Goal: Task Accomplishment & Management: Complete application form

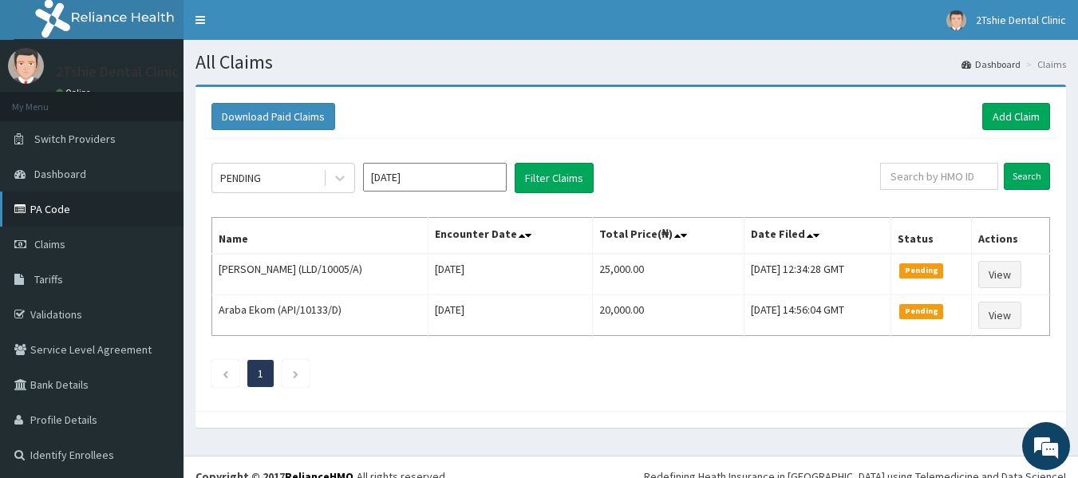
click at [53, 201] on link "PA Code" at bounding box center [92, 209] width 184 height 35
click at [1005, 116] on link "Add Claim" at bounding box center [1016, 116] width 68 height 27
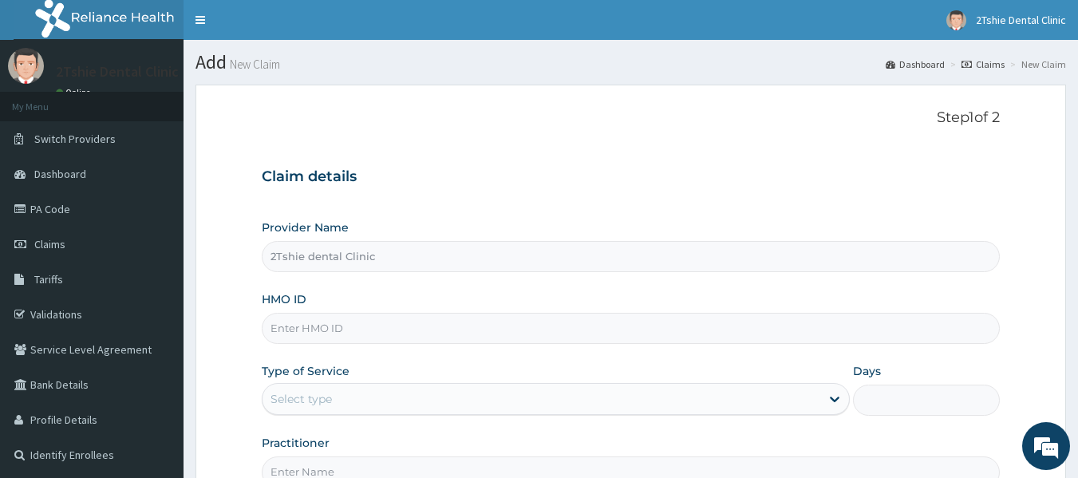
click at [352, 335] on input "HMO ID" at bounding box center [631, 328] width 739 height 31
paste input "API/10169/A"
type input "API/10169/A"
click at [327, 402] on div "Select type" at bounding box center [301, 399] width 61 height 16
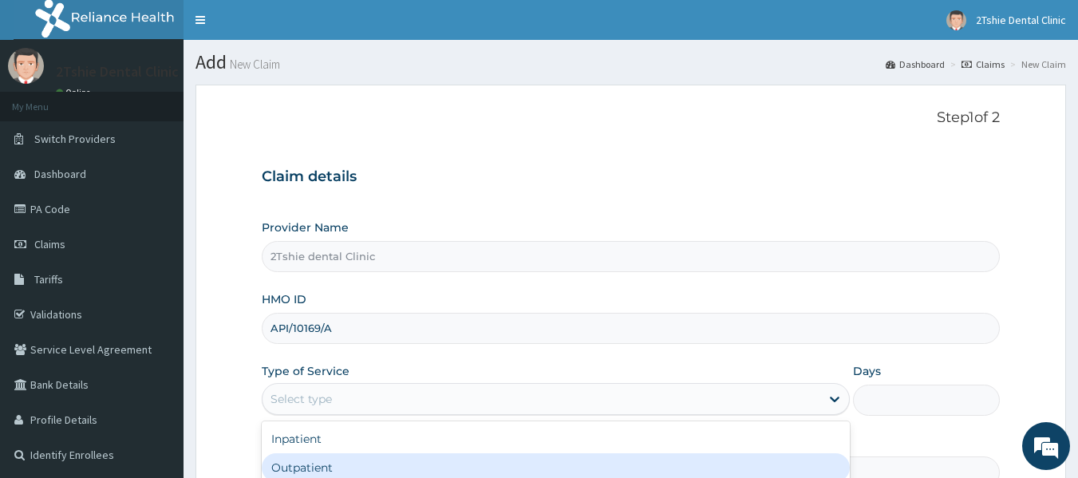
click at [330, 455] on div "Outpatient" at bounding box center [556, 467] width 588 height 29
type input "1"
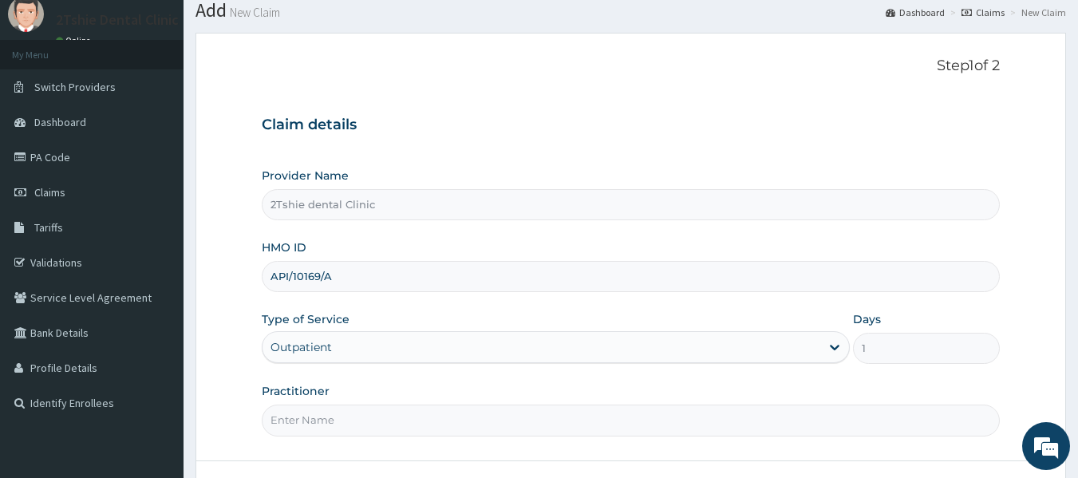
scroll to position [80, 0]
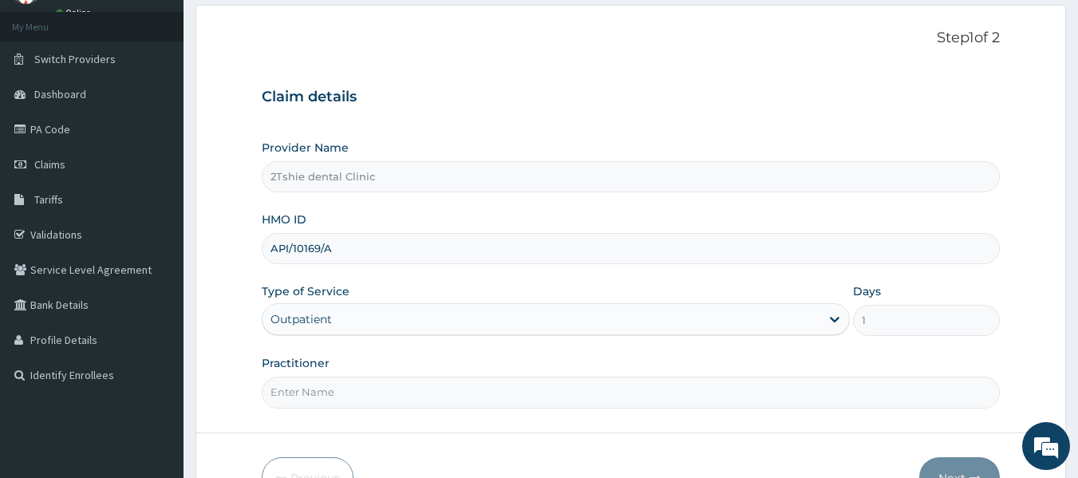
click at [513, 391] on input "Practitioner" at bounding box center [631, 392] width 739 height 31
type input "[PERSON_NAME]"
click at [950, 462] on button "Next" at bounding box center [959, 477] width 81 height 41
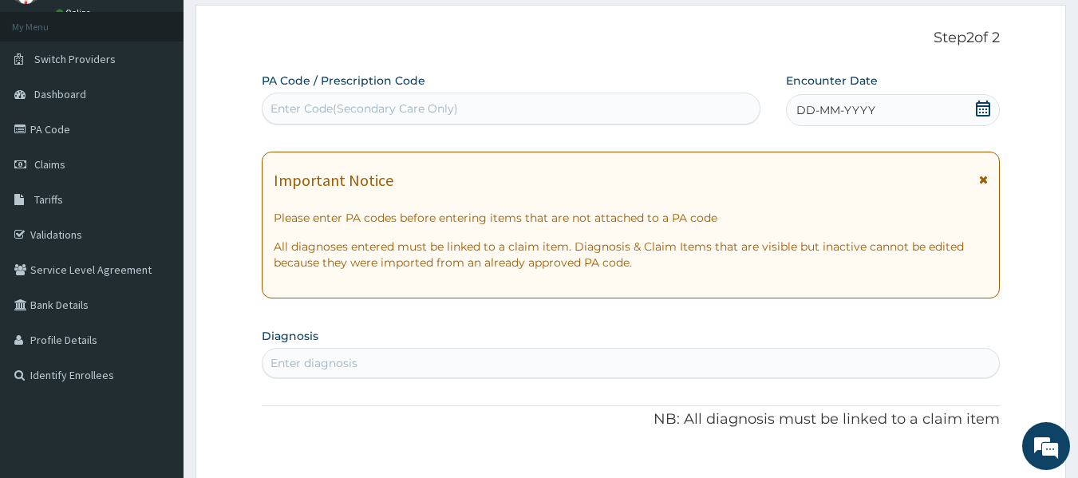
click at [511, 107] on div "Enter Code(Secondary Care Only)" at bounding box center [512, 109] width 498 height 26
paste input "PA/FD9287"
type input "PA/FD9287"
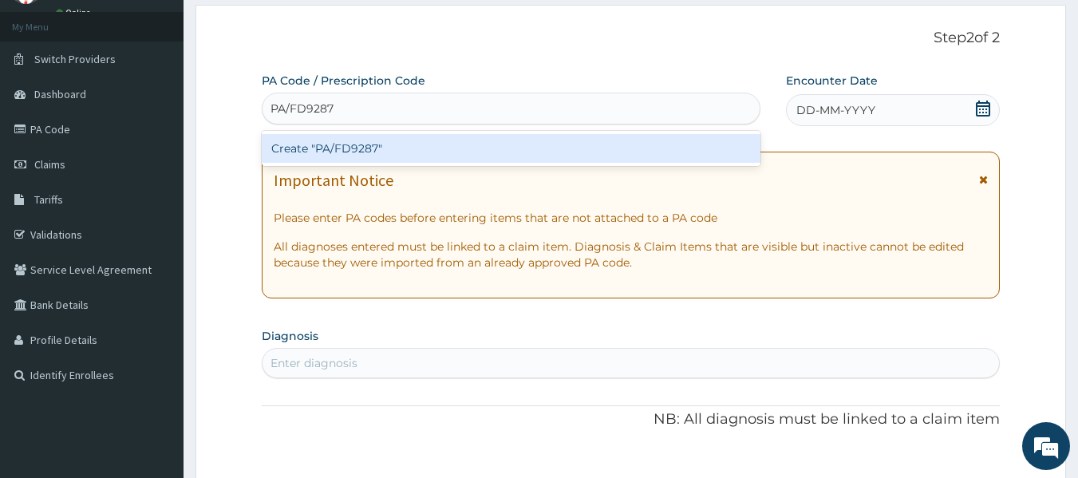
click at [514, 152] on div "Create "PA/FD9287"" at bounding box center [512, 148] width 500 height 29
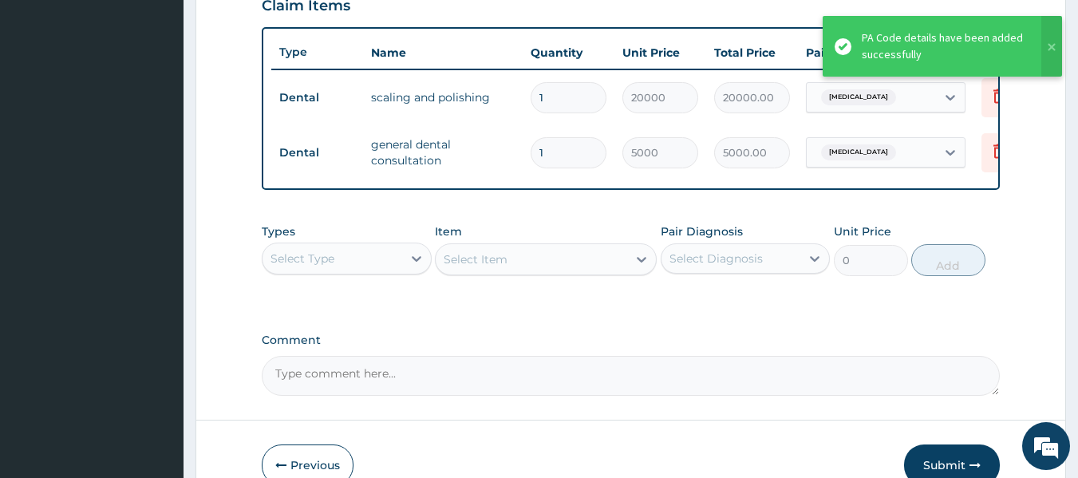
scroll to position [664, 0]
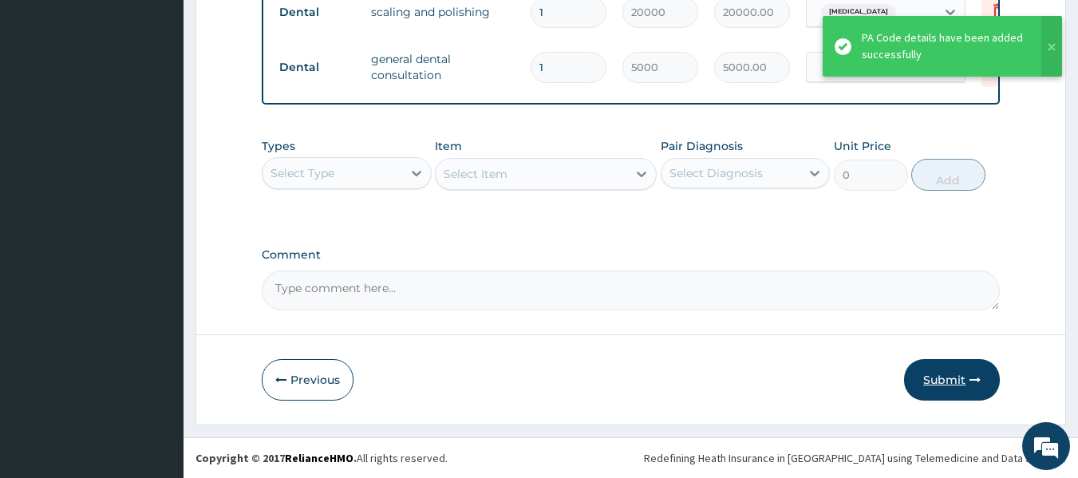
click at [947, 381] on button "Submit" at bounding box center [952, 379] width 96 height 41
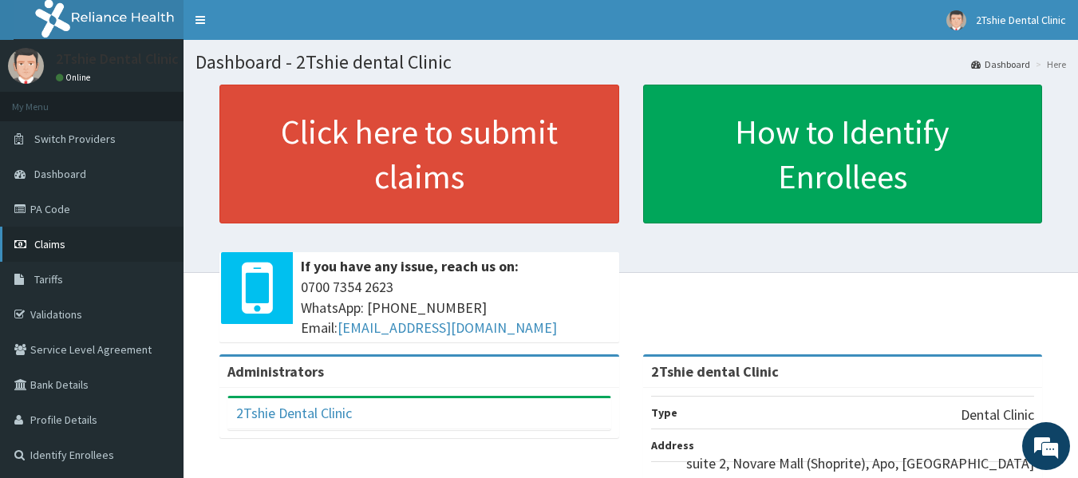
click at [57, 243] on span "Claims" at bounding box center [49, 244] width 31 height 14
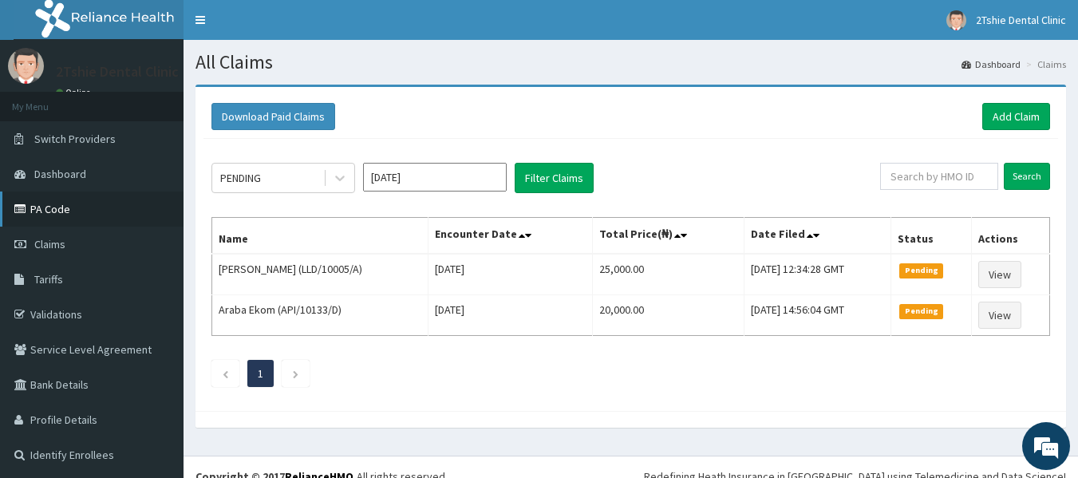
click at [64, 214] on link "PA Code" at bounding box center [92, 209] width 184 height 35
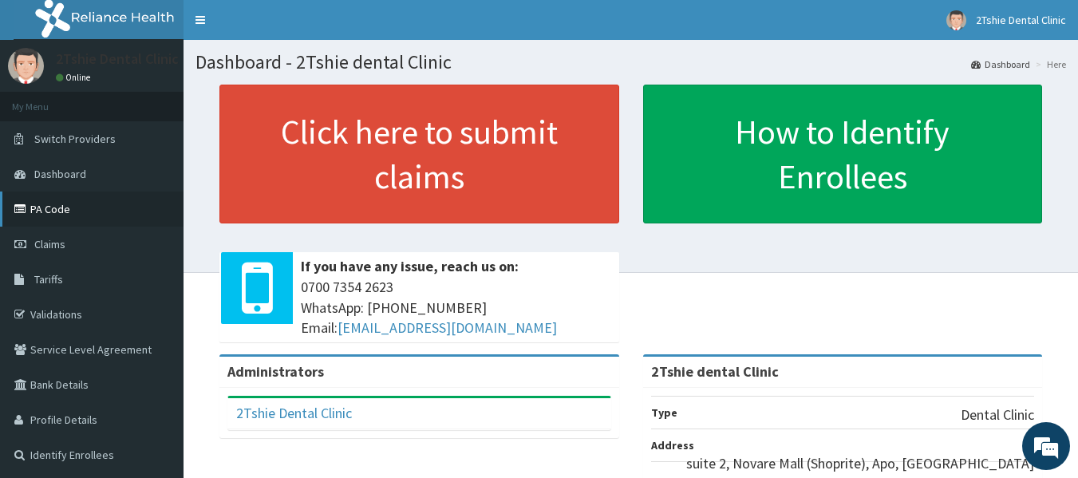
click at [53, 211] on link "PA Code" at bounding box center [92, 209] width 184 height 35
